Goal: Contribute content: Contribute content

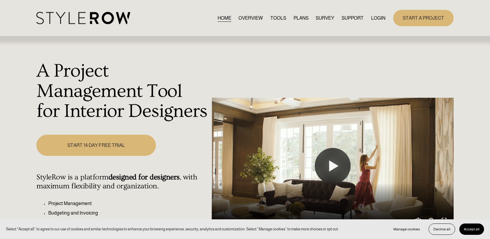
click at [375, 16] on link "LOGIN" at bounding box center [378, 18] width 14 height 8
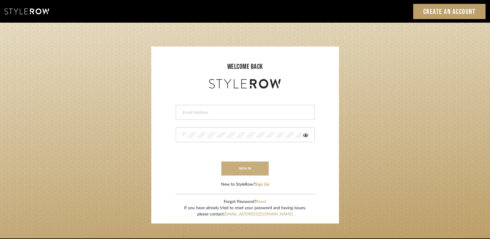
type input "gina.taterus@alairhomes.com"
click at [252, 169] on button "sign in" at bounding box center [245, 168] width 48 height 14
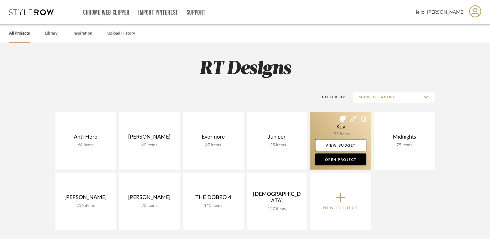
click at [335, 125] on link at bounding box center [340, 140] width 61 height 57
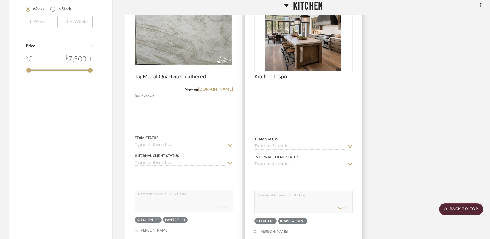
scroll to position [979, 0]
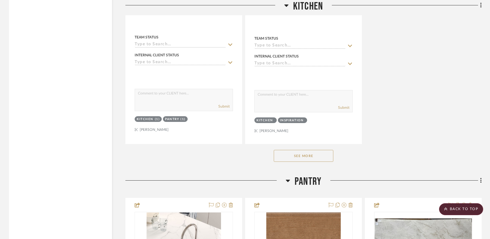
click at [299, 153] on button "See More" at bounding box center [304, 156] width 60 height 12
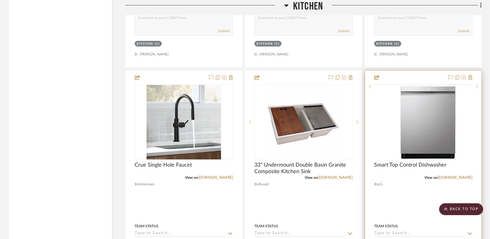
scroll to position [1320, 0]
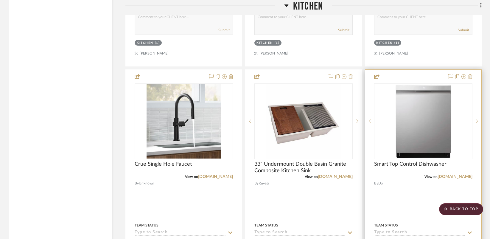
click at [401, 198] on div at bounding box center [423, 200] width 116 height 261
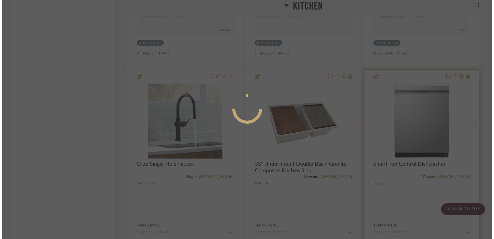
scroll to position [0, 0]
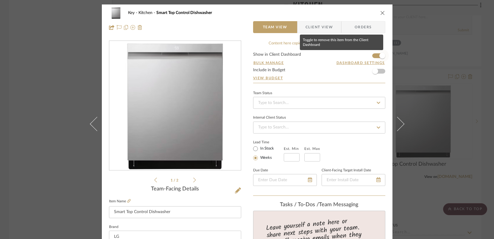
click at [376, 56] on span "button" at bounding box center [382, 55] width 13 height 13
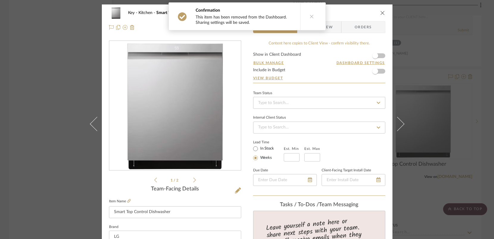
click at [411, 188] on div "Key Kitchen Smart Top Control Dishwasher Team View Client View Orders 1 / 2 Tea…" at bounding box center [247, 119] width 494 height 239
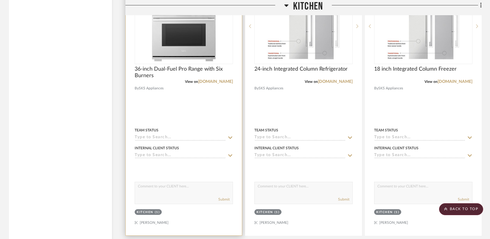
scroll to position [1681, 0]
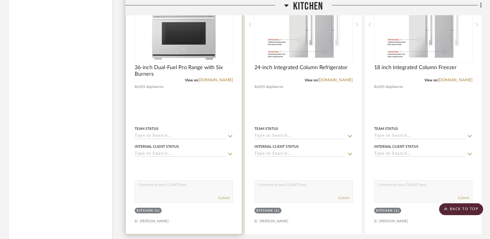
click at [194, 112] on div at bounding box center [184, 103] width 116 height 261
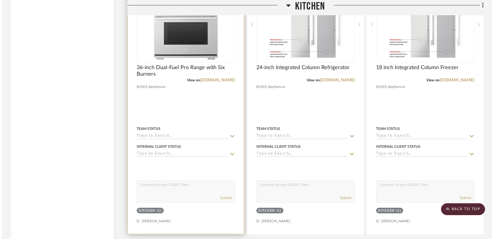
scroll to position [0, 0]
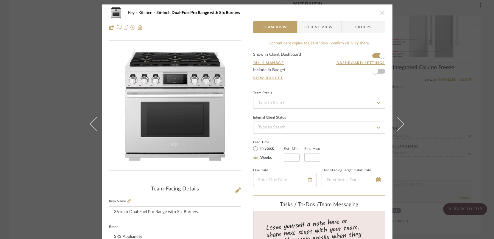
click at [373, 56] on form "Show in Client Dashboard Bulk Manage Dashboard Settings Include in Budget View …" at bounding box center [319, 67] width 132 height 30
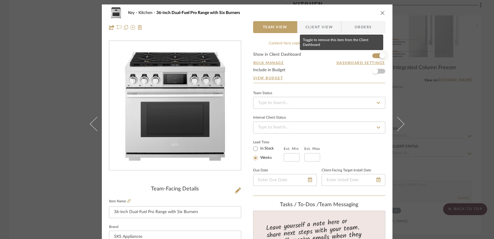
click at [376, 57] on span "button" at bounding box center [382, 55] width 13 height 13
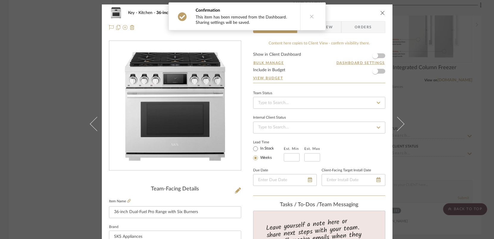
click at [419, 104] on div "Key Kitchen 36-inch Dual-Fuel Pro Range with Six Burners Team View Client View …" at bounding box center [247, 119] width 494 height 239
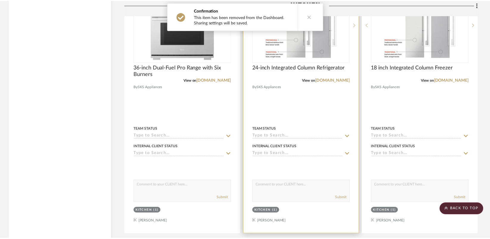
scroll to position [1681, 0]
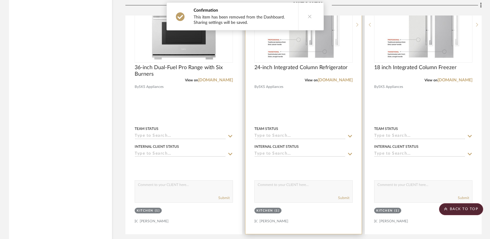
click at [300, 100] on div at bounding box center [303, 103] width 116 height 261
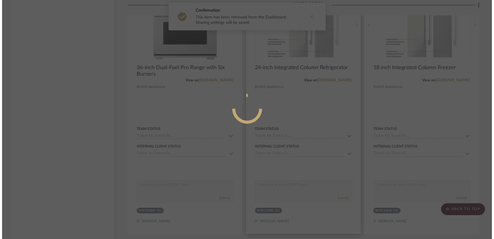
scroll to position [0, 0]
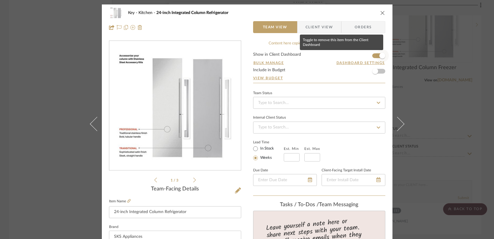
click at [376, 56] on span "button" at bounding box center [382, 55] width 13 height 13
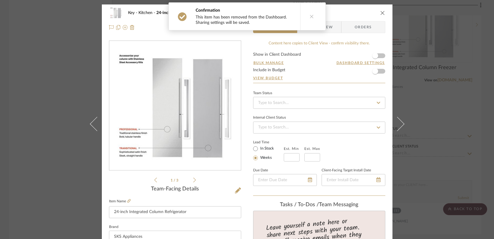
click at [428, 93] on div "Key Kitchen 24-inch Integrated Column Refrigerator Team View Client View Orders…" at bounding box center [247, 119] width 494 height 239
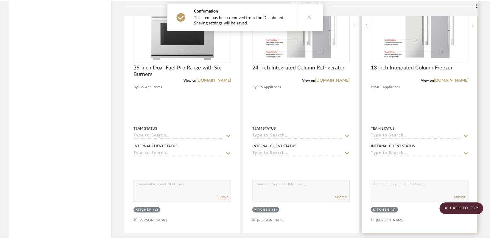
scroll to position [1681, 0]
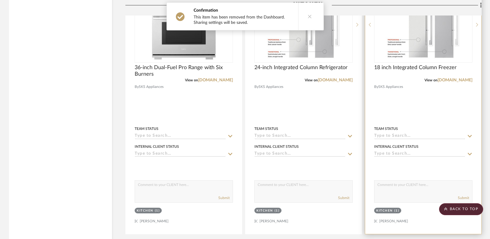
click at [411, 102] on div at bounding box center [423, 103] width 116 height 261
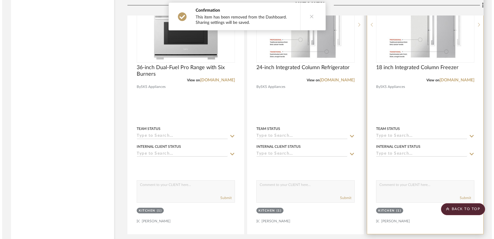
scroll to position [0, 0]
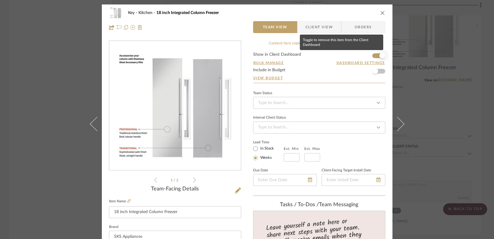
click at [376, 55] on span "button" at bounding box center [382, 55] width 13 height 13
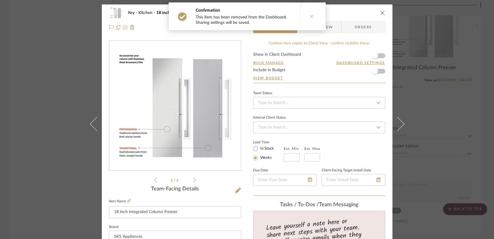
click at [442, 106] on div "Key Kitchen 18 inch Integrated Column Freezer Team View Client View Orders 1 / …" at bounding box center [247, 119] width 494 height 239
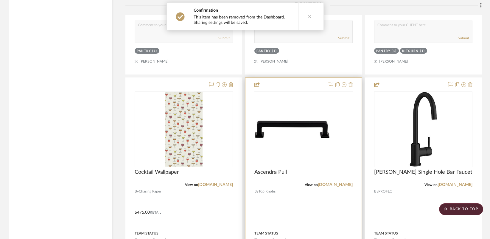
scroll to position [2212, 0]
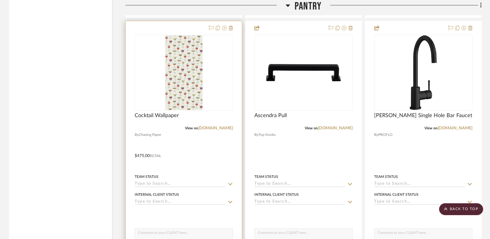
click at [208, 157] on div at bounding box center [184, 151] width 116 height 261
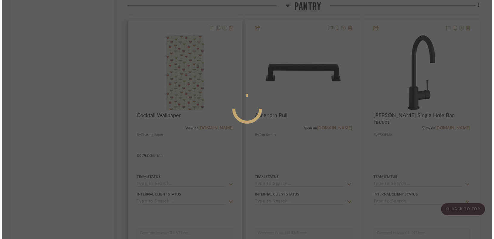
scroll to position [0, 0]
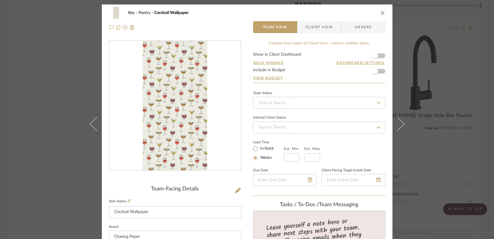
click at [46, 151] on div "Key Pantry Cocktail Wallpaper Team View Client View Orders Team-Facing Details …" at bounding box center [247, 119] width 494 height 239
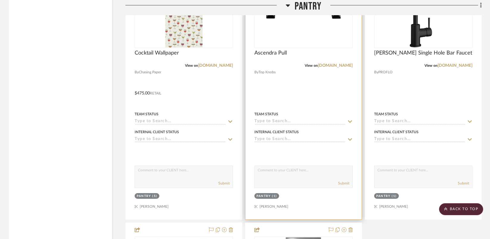
scroll to position [2446, 0]
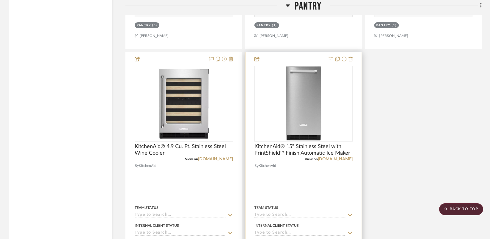
click at [302, 184] on div at bounding box center [303, 182] width 116 height 261
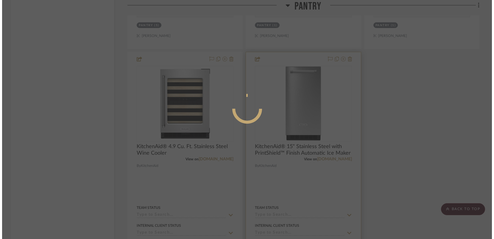
scroll to position [0, 0]
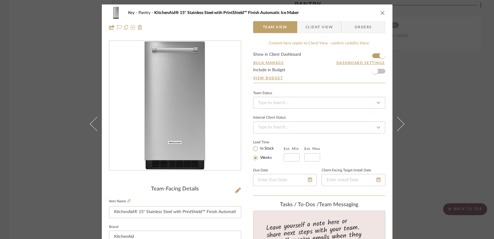
click at [372, 57] on form "Show in Client Dashboard Bulk Manage Dashboard Settings Include in Budget View …" at bounding box center [319, 67] width 132 height 30
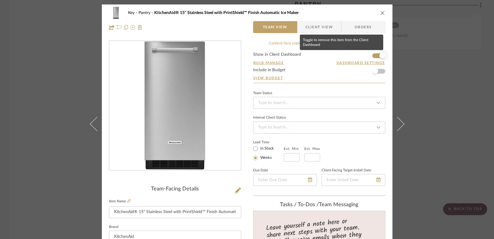
click at [376, 57] on span "button" at bounding box center [382, 55] width 13 height 13
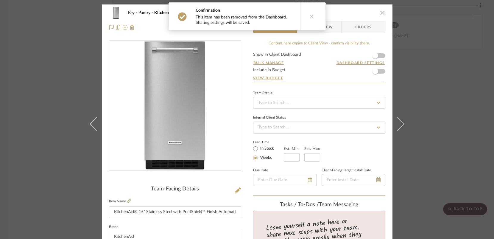
click at [415, 94] on div "Key Pantry KitchenAid® 15" Stainless Steel with PrintShield™ Finish Automatic I…" at bounding box center [247, 119] width 494 height 239
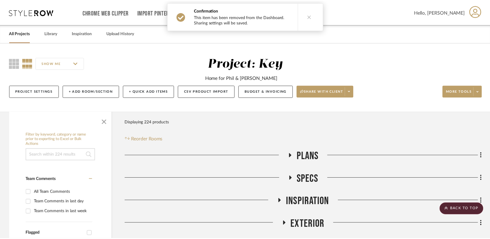
scroll to position [2446, 0]
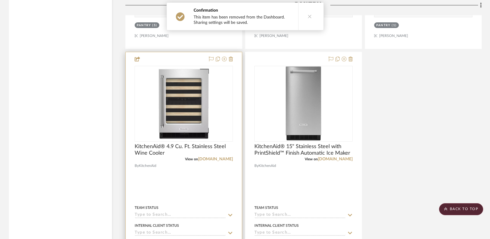
click at [174, 175] on div at bounding box center [184, 182] width 116 height 261
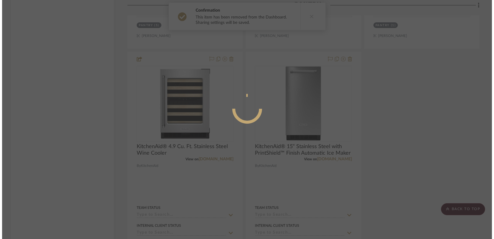
scroll to position [0, 0]
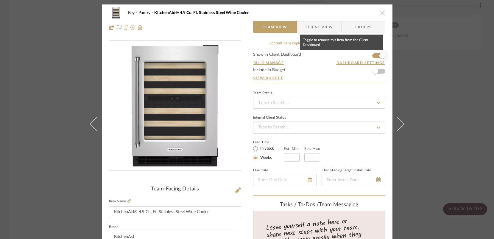
click at [376, 57] on span "button" at bounding box center [382, 55] width 13 height 13
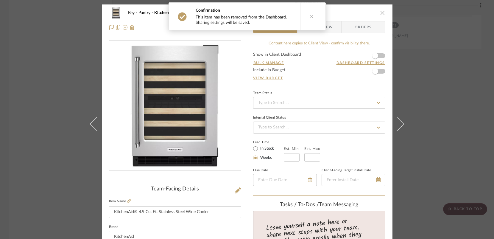
click at [444, 91] on div "Key Pantry KitchenAid® 4.9 Cu. Ft. Stainless Steel Wine Cooler Team View Client…" at bounding box center [247, 119] width 494 height 239
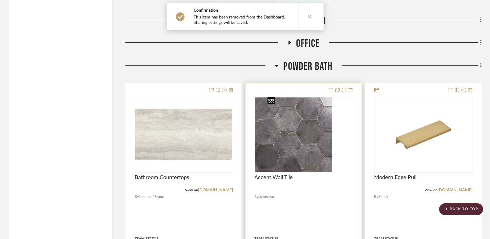
scroll to position [2777, 0]
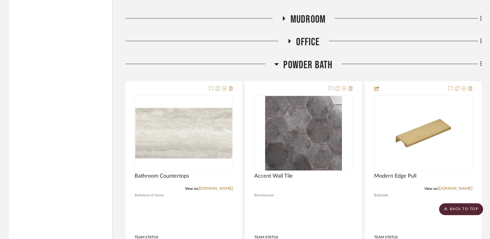
click at [276, 63] on icon at bounding box center [277, 64] width 4 height 2
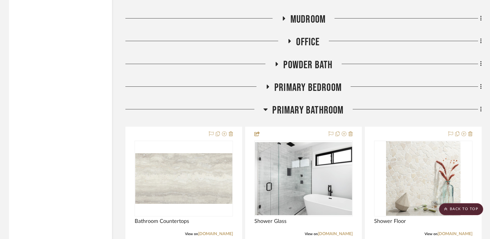
click at [268, 106] on h3 "Primary Bathroom" at bounding box center [303, 110] width 80 height 13
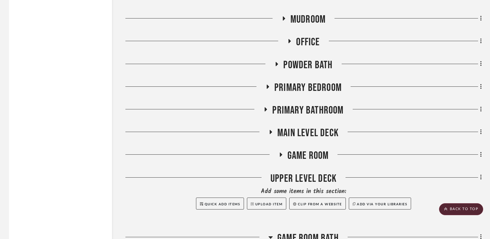
click at [270, 130] on icon at bounding box center [271, 132] width 2 height 4
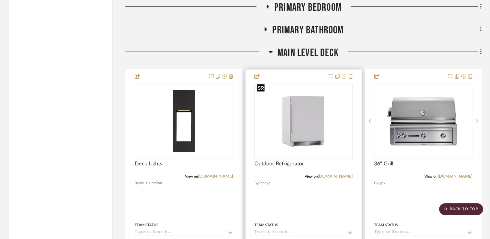
scroll to position [2917, 0]
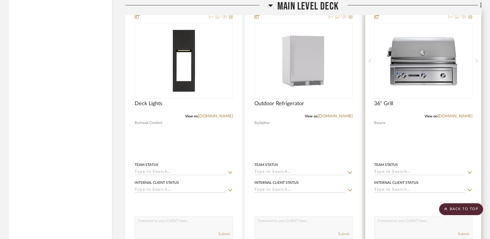
click at [421, 145] on div at bounding box center [423, 139] width 116 height 261
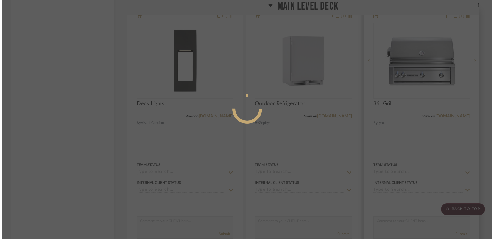
scroll to position [0, 0]
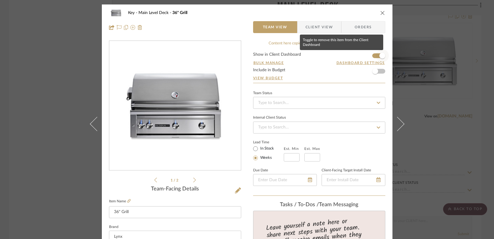
click at [376, 58] on span "button" at bounding box center [382, 55] width 13 height 13
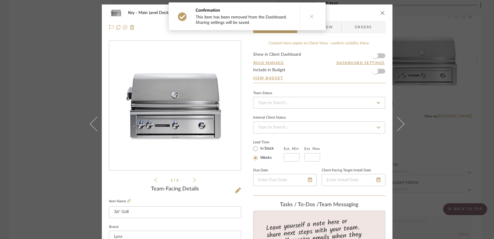
click at [425, 132] on div "Key Main Level Deck 36" Grill Team View Client View Orders 1 / 2 Team-Facing De…" at bounding box center [247, 119] width 494 height 239
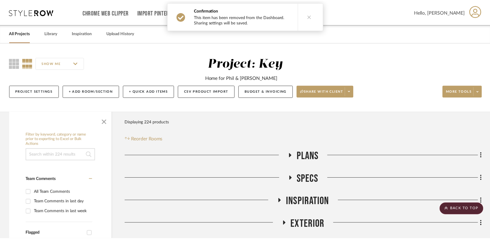
scroll to position [2917, 0]
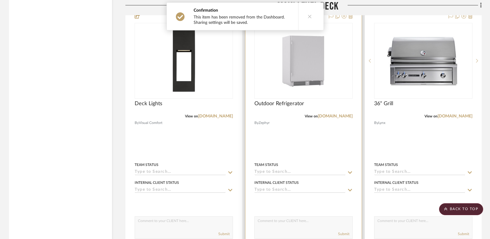
click at [284, 139] on div at bounding box center [303, 139] width 116 height 261
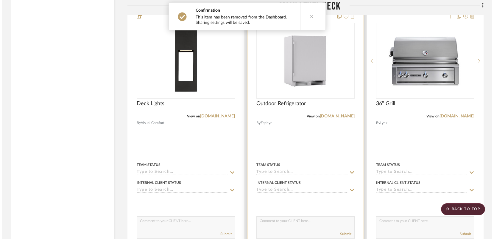
scroll to position [0, 0]
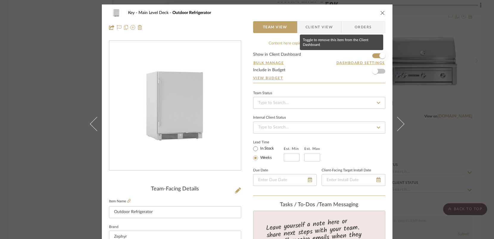
click at [376, 57] on span "button" at bounding box center [382, 55] width 13 height 13
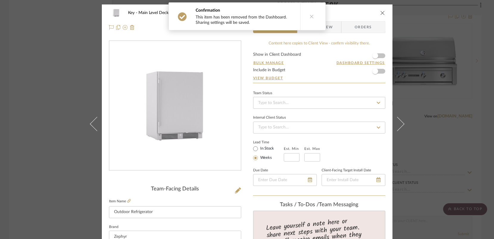
click at [415, 144] on div "Key Main Level Deck Outdoor Refrigerator Team View Client View Orders Team-Faci…" at bounding box center [247, 119] width 494 height 239
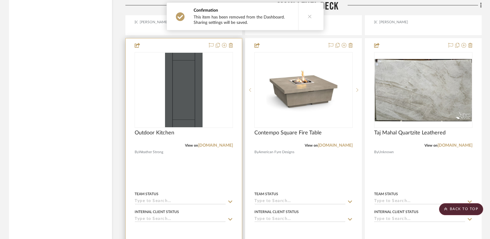
scroll to position [3178, 0]
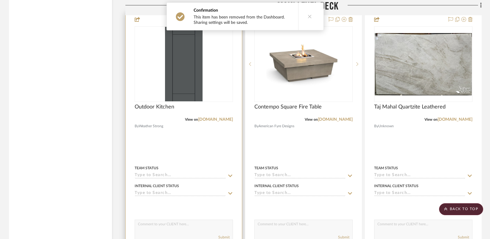
click at [196, 142] on div at bounding box center [184, 143] width 116 height 261
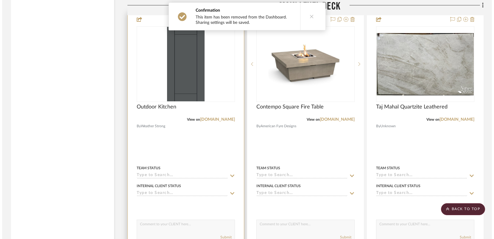
scroll to position [0, 0]
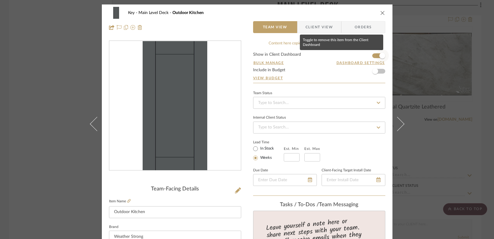
click at [376, 56] on span "button" at bounding box center [382, 55] width 13 height 13
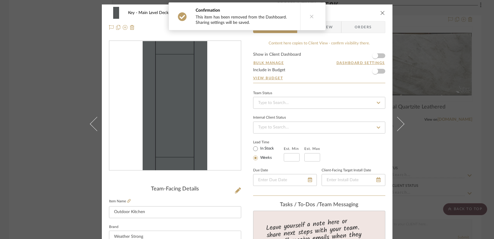
click at [433, 141] on div "Key Main Level Deck Outdoor Kitchen Team View Client View Orders Team-Facing De…" at bounding box center [247, 119] width 494 height 239
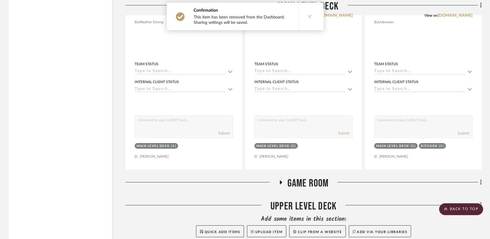
scroll to position [3332, 0]
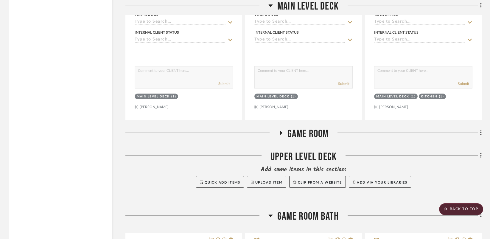
click at [282, 131] on icon at bounding box center [280, 133] width 7 height 4
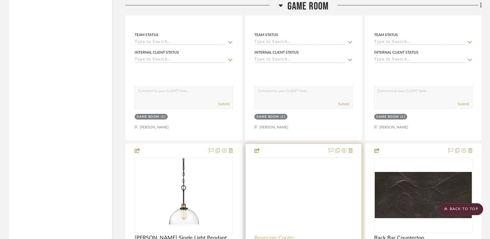
scroll to position [3737, 0]
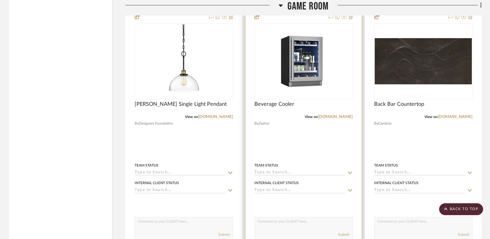
click at [311, 140] on div at bounding box center [303, 140] width 116 height 261
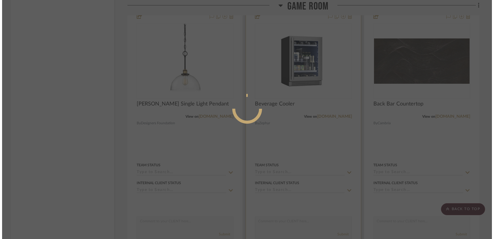
scroll to position [0, 0]
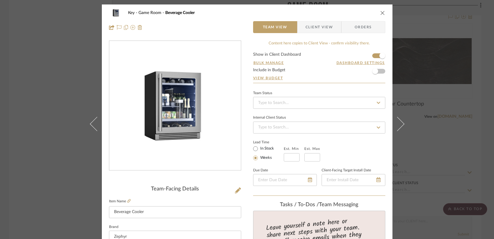
click at [373, 56] on form "Show in Client Dashboard Bulk Manage Dashboard Settings Include in Budget View …" at bounding box center [319, 67] width 132 height 30
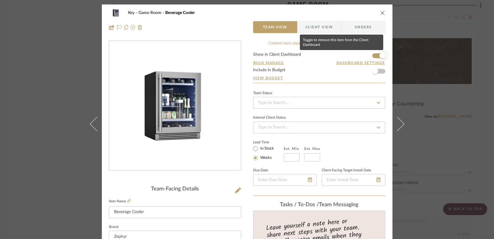
click at [376, 57] on span "button" at bounding box center [382, 55] width 13 height 13
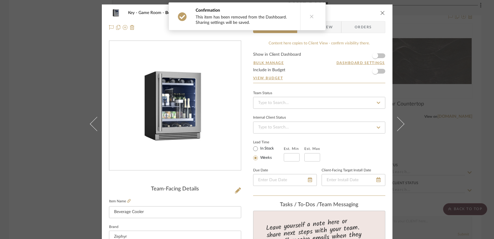
click at [431, 143] on div "Key Game Room Beverage Cooler Team View Client View Orders Team-Facing Details …" at bounding box center [247, 119] width 494 height 239
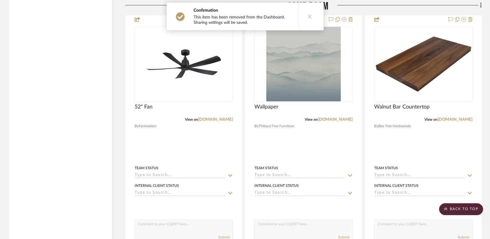
scroll to position [3457, 0]
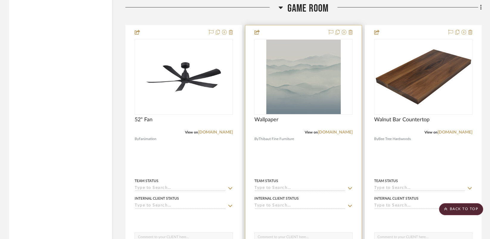
click at [308, 172] on div at bounding box center [303, 155] width 116 height 261
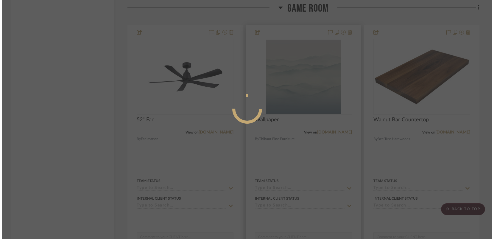
scroll to position [0, 0]
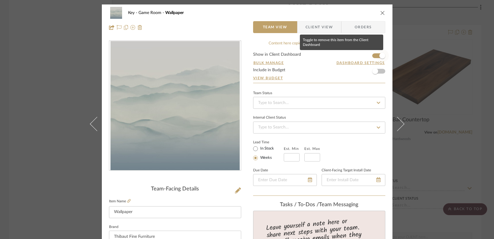
click at [376, 55] on span "button" at bounding box center [382, 55] width 13 height 13
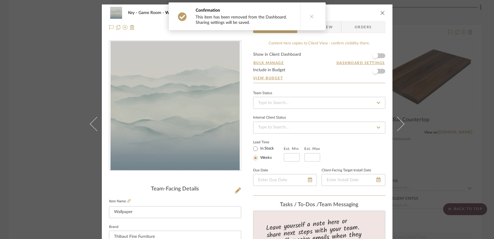
click at [428, 169] on div "Key Game Room Wallpaper Team View Client View Orders Team-Facing Details Item N…" at bounding box center [247, 119] width 494 height 239
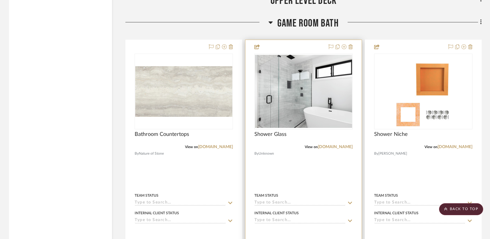
scroll to position [4347, 0]
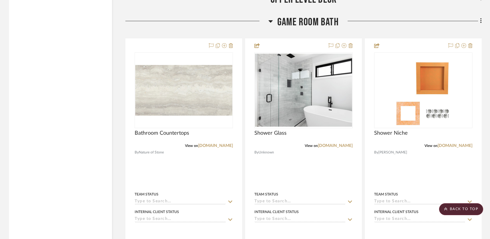
click at [270, 20] on icon at bounding box center [271, 21] width 4 height 2
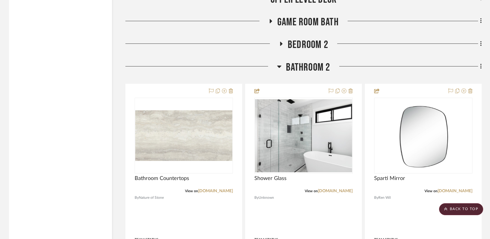
click at [279, 66] on icon at bounding box center [279, 67] width 4 height 2
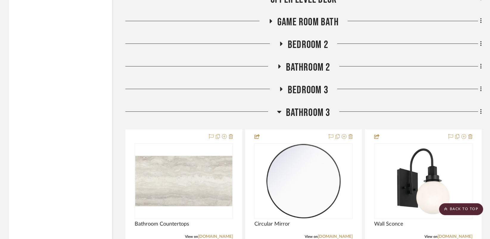
click at [279, 111] on icon at bounding box center [279, 112] width 4 height 2
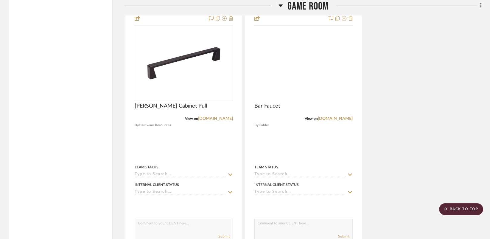
scroll to position [3913, 0]
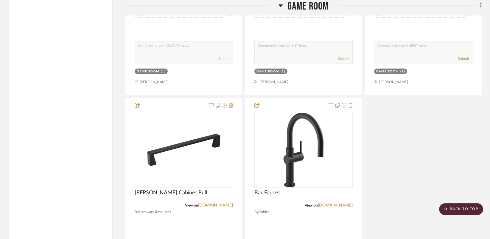
click at [280, 6] on icon at bounding box center [281, 5] width 4 height 7
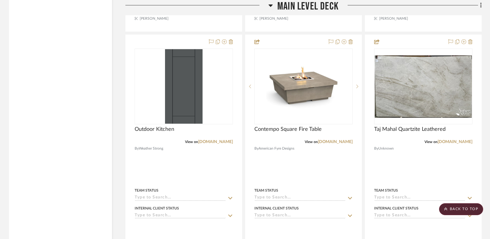
click at [271, 5] on icon at bounding box center [271, 5] width 4 height 2
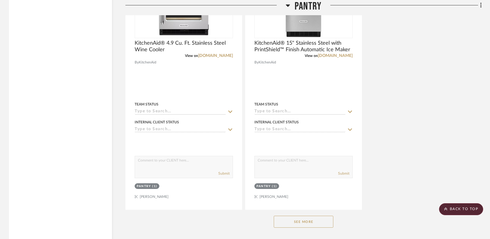
click at [287, 3] on icon at bounding box center [288, 5] width 4 height 7
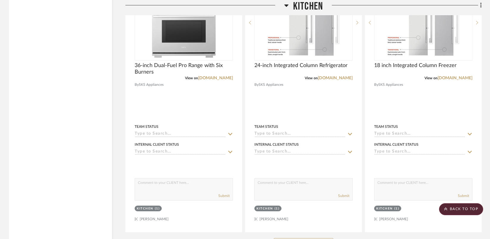
click at [287, 5] on icon at bounding box center [286, 5] width 4 height 2
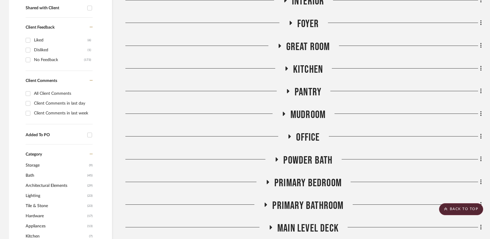
scroll to position [248, 0]
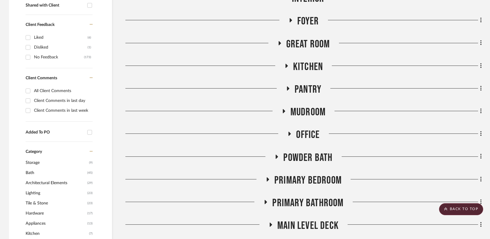
click at [285, 111] on icon at bounding box center [283, 111] width 7 height 4
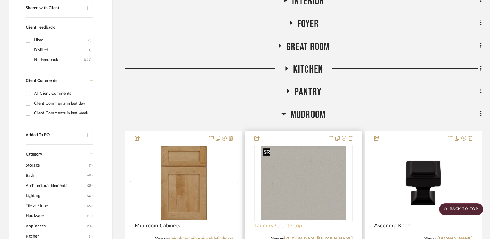
scroll to position [326, 0]
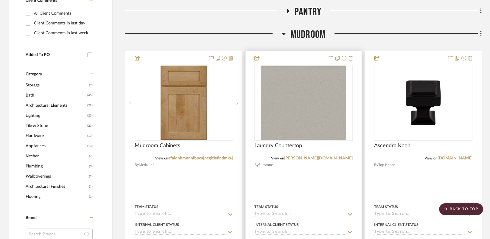
click at [314, 190] on div at bounding box center [303, 181] width 116 height 261
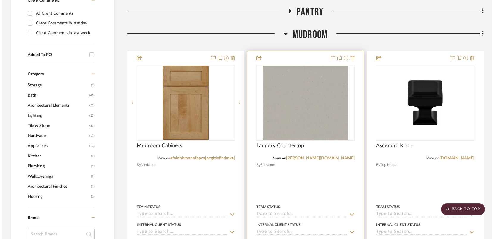
scroll to position [0, 0]
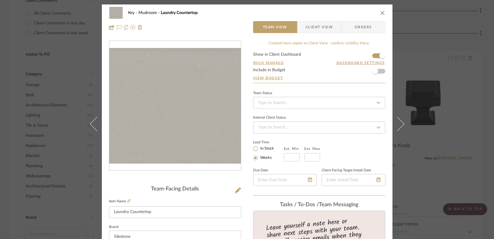
click at [372, 55] on form "Show in Client Dashboard Bulk Manage Dashboard Settings Include in Budget View …" at bounding box center [319, 67] width 132 height 30
click at [373, 55] on form "Show in Client Dashboard Bulk Manage Dashboard Settings Include in Budget View …" at bounding box center [319, 67] width 132 height 30
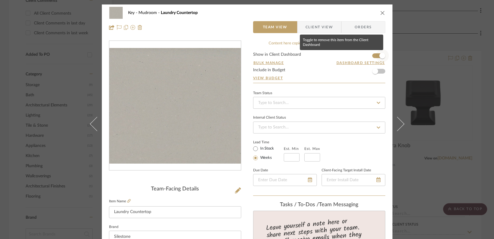
click at [376, 56] on span "button" at bounding box center [382, 55] width 13 height 13
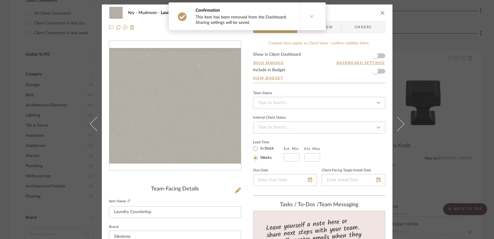
click at [408, 177] on div "Key Mudroom Laundry Countertop Team View Client View Orders Team-Facing Details…" at bounding box center [247, 119] width 494 height 239
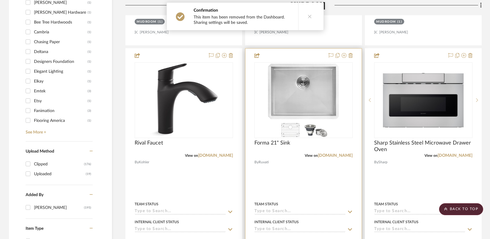
scroll to position [634, 0]
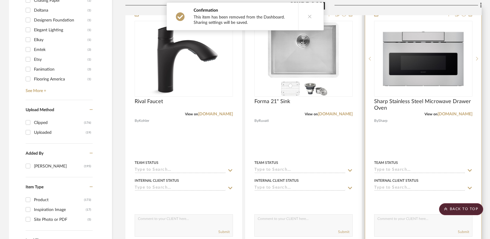
click at [416, 135] on div at bounding box center [423, 137] width 116 height 261
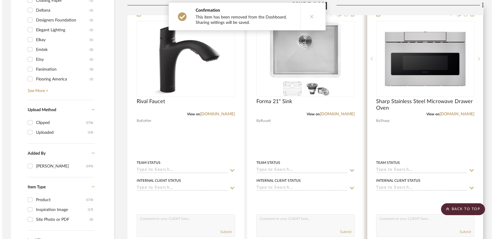
scroll to position [0, 0]
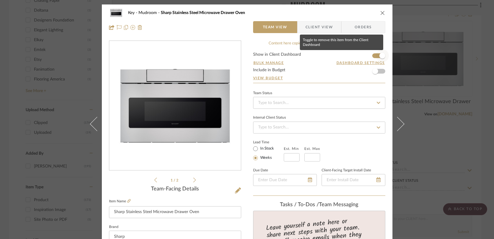
drag, startPoint x: 375, startPoint y: 57, endPoint x: 382, endPoint y: 63, distance: 9.7
click at [376, 57] on span "button" at bounding box center [382, 55] width 13 height 13
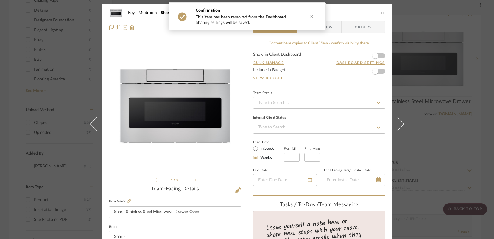
click at [434, 130] on div "Key Mudroom Sharp Stainless Steel Microwave Drawer Oven Team View Client View O…" at bounding box center [247, 119] width 494 height 239
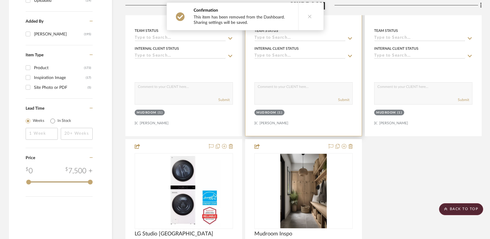
scroll to position [799, 0]
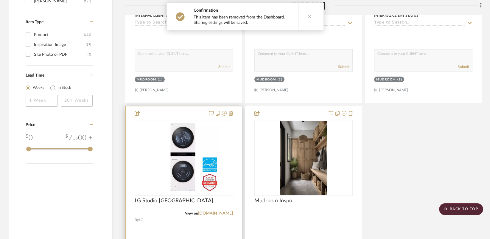
click at [187, 225] on div at bounding box center [184, 237] width 116 height 262
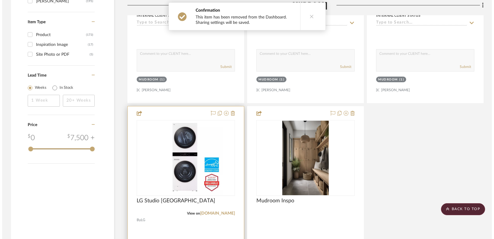
scroll to position [0, 0]
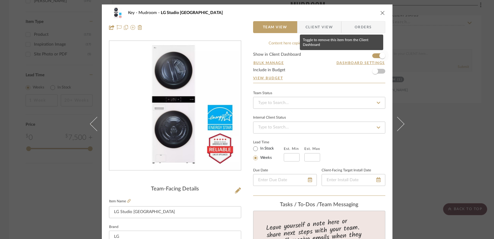
drag, startPoint x: 374, startPoint y: 55, endPoint x: 387, endPoint y: 72, distance: 22.3
click at [376, 55] on span "button" at bounding box center [382, 55] width 13 height 13
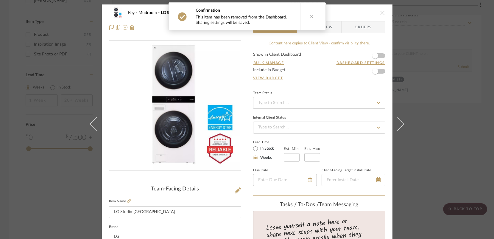
click at [445, 166] on div "Key Mudroom LG Studio Wash Tower Team View Client View Orders Team-Facing Detai…" at bounding box center [247, 119] width 494 height 239
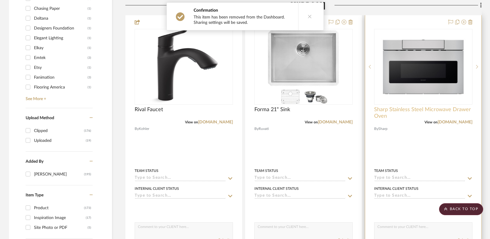
scroll to position [625, 0]
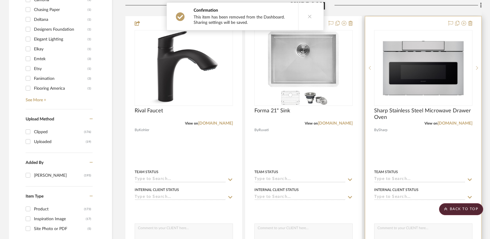
click at [415, 32] on div "0" at bounding box center [423, 67] width 98 height 75
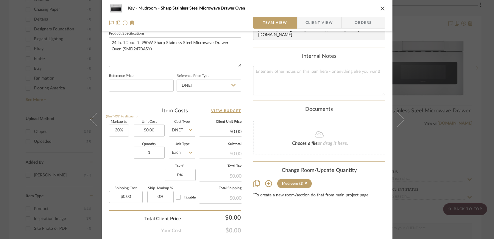
scroll to position [285, 0]
click at [382, 8] on icon "close" at bounding box center [382, 8] width 5 height 5
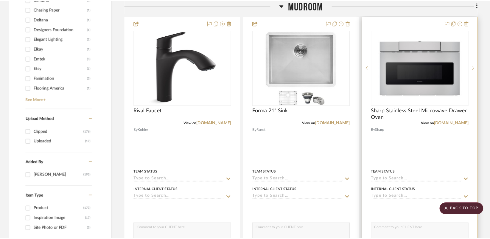
scroll to position [625, 0]
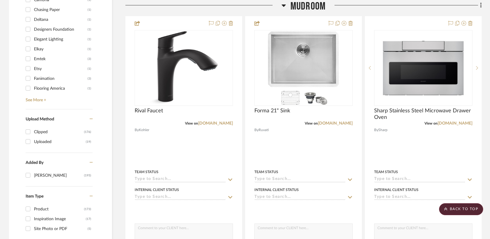
click at [283, 5] on icon at bounding box center [284, 5] width 4 height 2
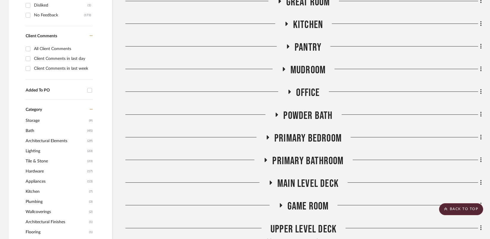
scroll to position [266, 0]
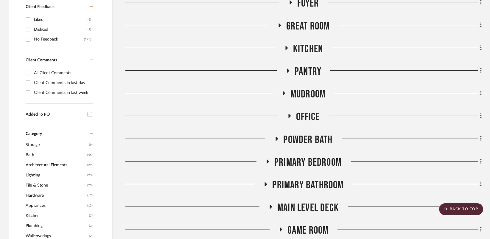
click at [283, 93] on icon at bounding box center [284, 93] width 2 height 4
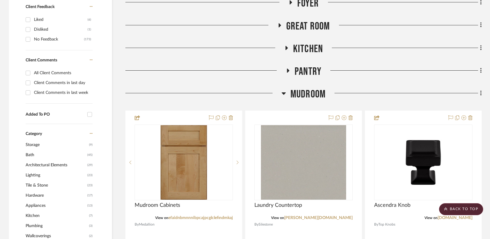
click at [287, 48] on icon at bounding box center [286, 48] width 2 height 4
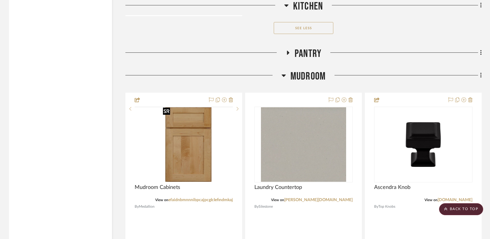
scroll to position [1630, 0]
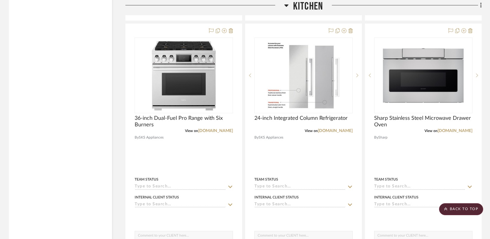
drag, startPoint x: 413, startPoint y: 32, endPoint x: 37, endPoint y: 5, distance: 376.9
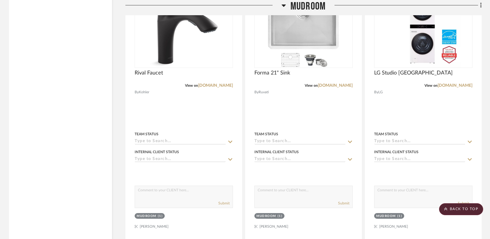
click at [282, 5] on icon at bounding box center [284, 5] width 4 height 7
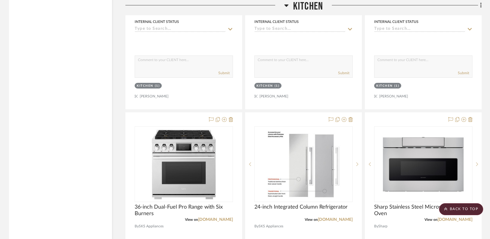
click at [287, 4] on icon at bounding box center [286, 5] width 4 height 7
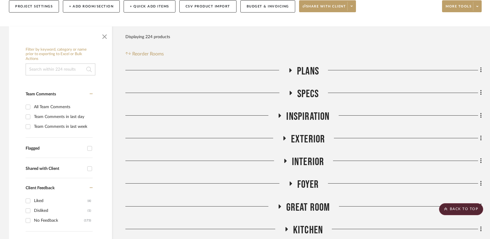
scroll to position [0, 0]
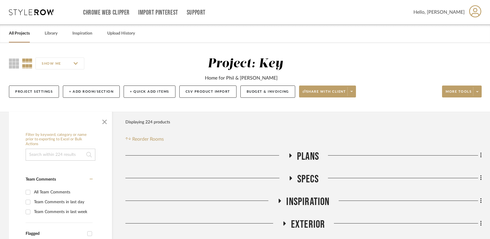
click at [23, 35] on link "All Projects" at bounding box center [19, 33] width 21 height 8
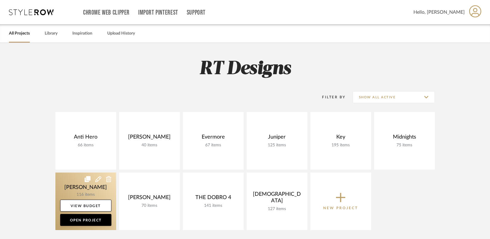
click at [71, 183] on link at bounding box center [85, 200] width 61 height 57
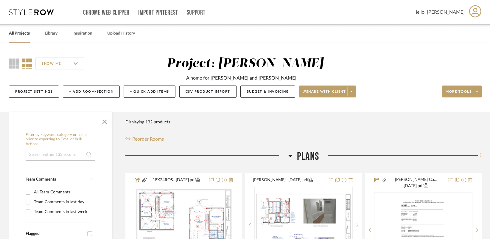
click at [481, 155] on icon at bounding box center [481, 155] width 2 height 7
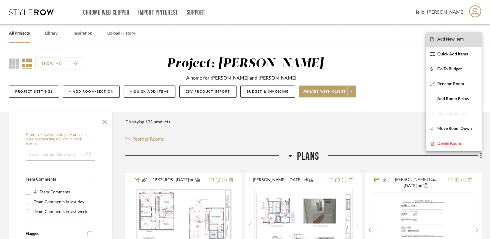
click at [467, 41] on span "Add New Item" at bounding box center [453, 39] width 46 height 5
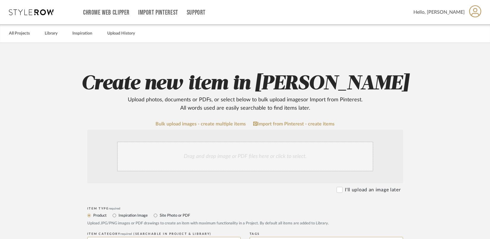
click at [231, 156] on div "Drag and drop image or PDF files here or click to select." at bounding box center [245, 157] width 256 height 30
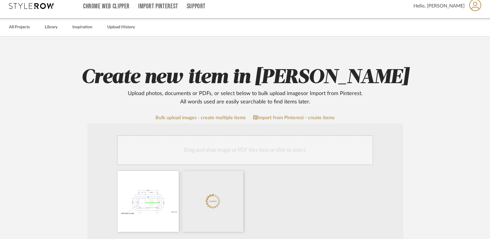
scroll to position [125, 0]
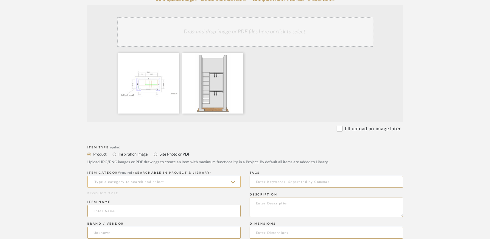
click at [112, 184] on input at bounding box center [163, 182] width 153 height 12
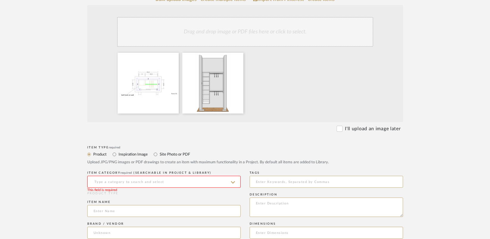
click at [162, 155] on label "Site Photo or PDF" at bounding box center [174, 154] width 31 height 7
click at [159, 155] on input "Site Photo or PDF" at bounding box center [155, 154] width 7 height 7
radio input "true"
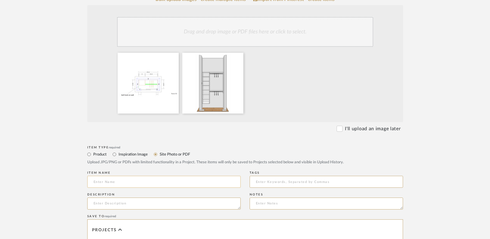
click at [140, 184] on input at bounding box center [163, 182] width 153 height 12
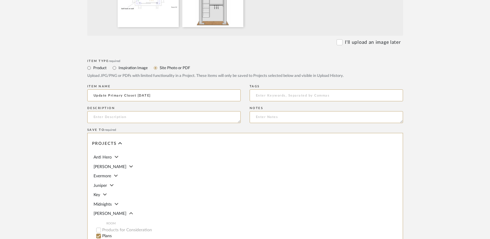
scroll to position [215, 0]
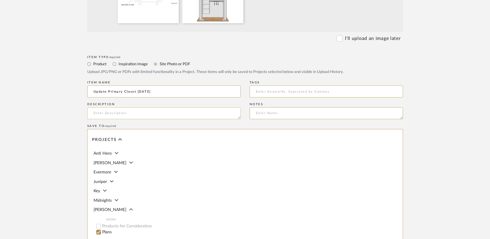
type input "Update Primary Closet 10.7.25"
click at [137, 112] on textarea at bounding box center [163, 113] width 153 height 12
drag, startPoint x: 188, startPoint y: 117, endPoint x: 86, endPoint y: 113, distance: 101.6
click at [86, 113] on form "Bulk upload images - create multiple items Import from Pinterest - create items…" at bounding box center [245, 100] width 380 height 388
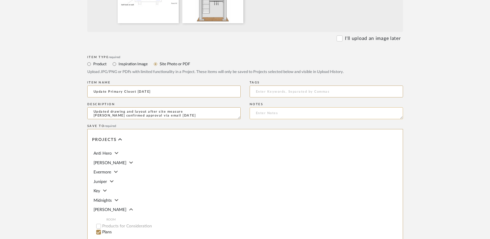
type textarea "Updated drawing and layout after site measure Antony confirmed approval via ema…"
click at [315, 113] on textarea at bounding box center [326, 113] width 153 height 12
paste textarea "Antony confirmed approval via email 10.6.25"
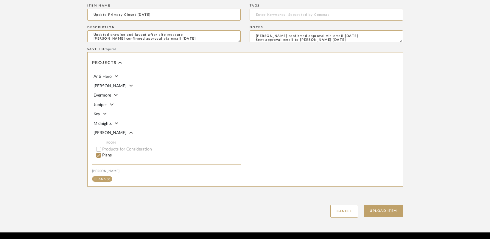
scroll to position [312, 0]
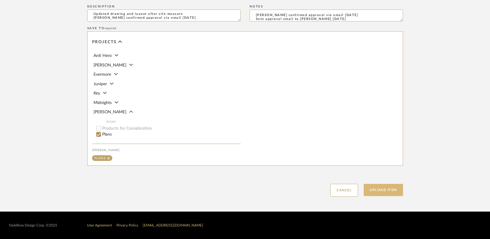
type textarea "Antony confirmed approval via email 10.6.25 Sent approval email to Amanda Crady…"
click at [393, 187] on button "Upload Item" at bounding box center [383, 190] width 39 height 12
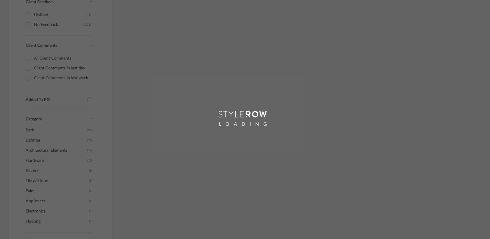
scroll to position [88, 0]
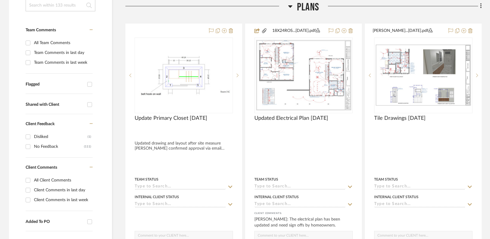
scroll to position [150, 0]
